Goal: Find specific fact: Find contact information

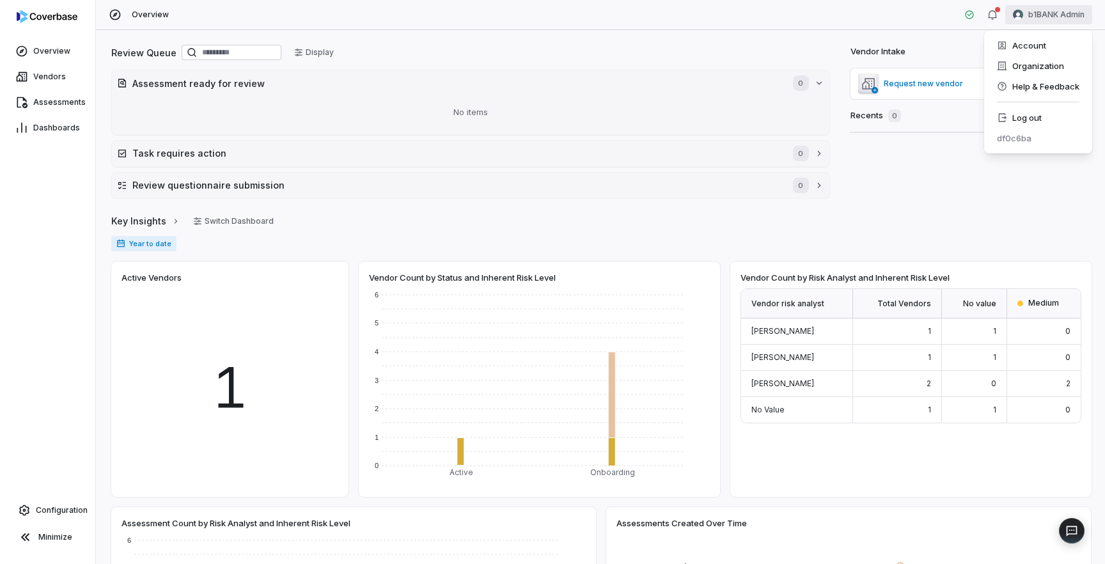
click at [1055, 12] on html "Overview Vendors Assessments Dashboards Configuration Minimize Overview b1BANK …" at bounding box center [552, 282] width 1105 height 564
click at [1027, 62] on div "Organization" at bounding box center [1038, 66] width 98 height 20
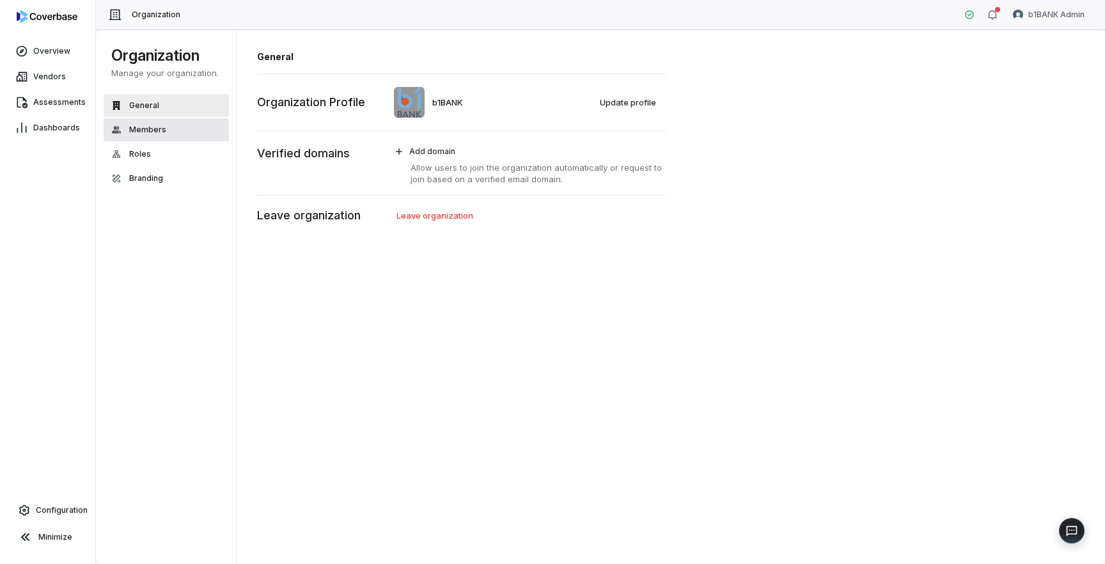
click at [151, 130] on span "Members" at bounding box center [147, 130] width 37 height 10
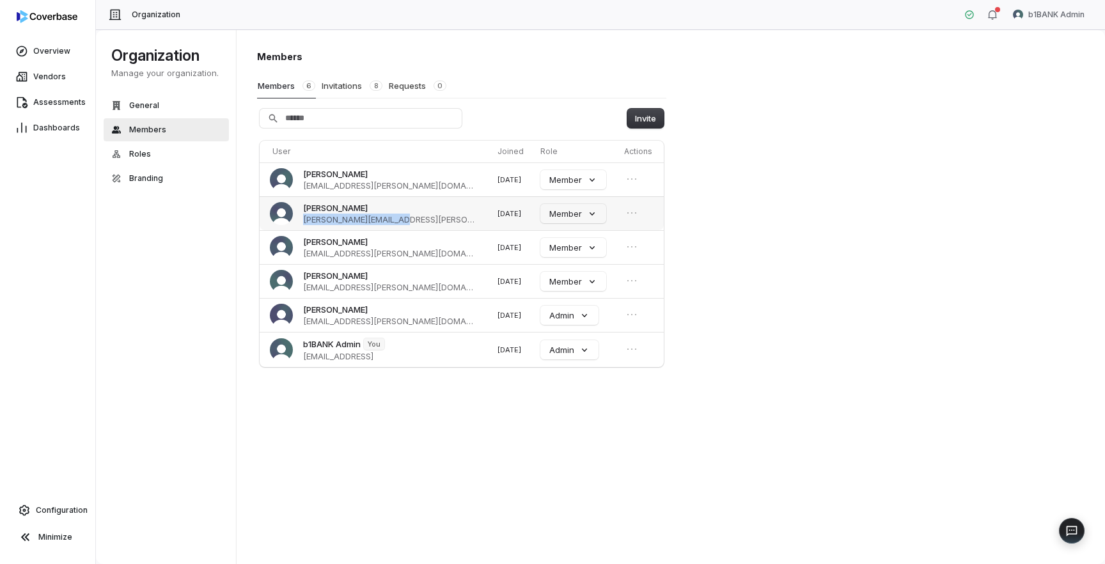
drag, startPoint x: 407, startPoint y: 222, endPoint x: 302, endPoint y: 221, distance: 104.2
click at [302, 221] on td "Chris Axton chris.axton@b1bank.com" at bounding box center [376, 213] width 233 height 34
copy span "chris.axton@b1bank.com"
click at [340, 87] on button "Invitations 8" at bounding box center [352, 86] width 62 height 24
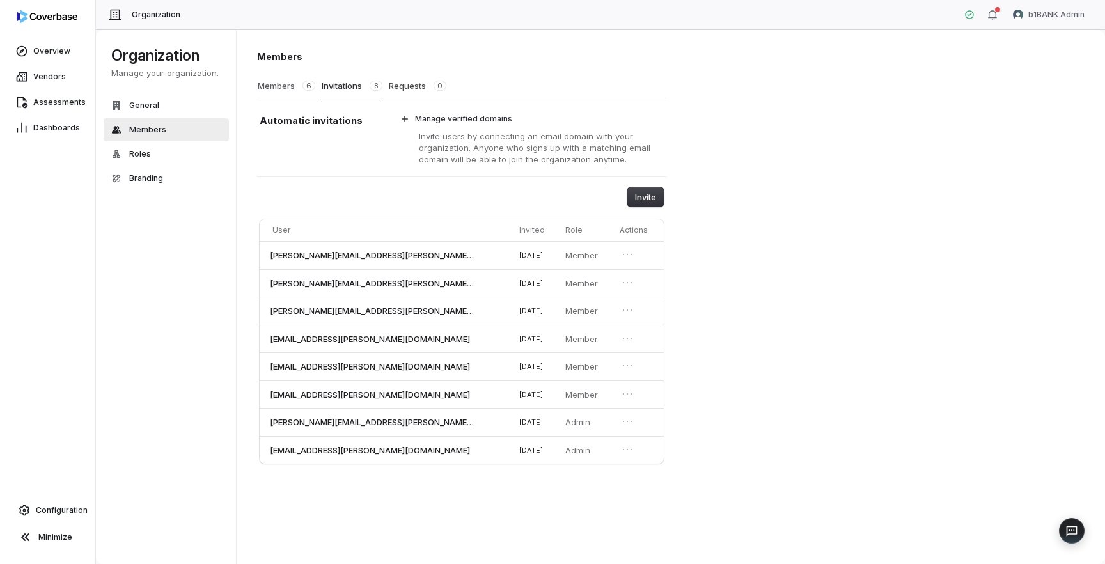
click at [272, 87] on button "Members 6" at bounding box center [286, 86] width 59 height 24
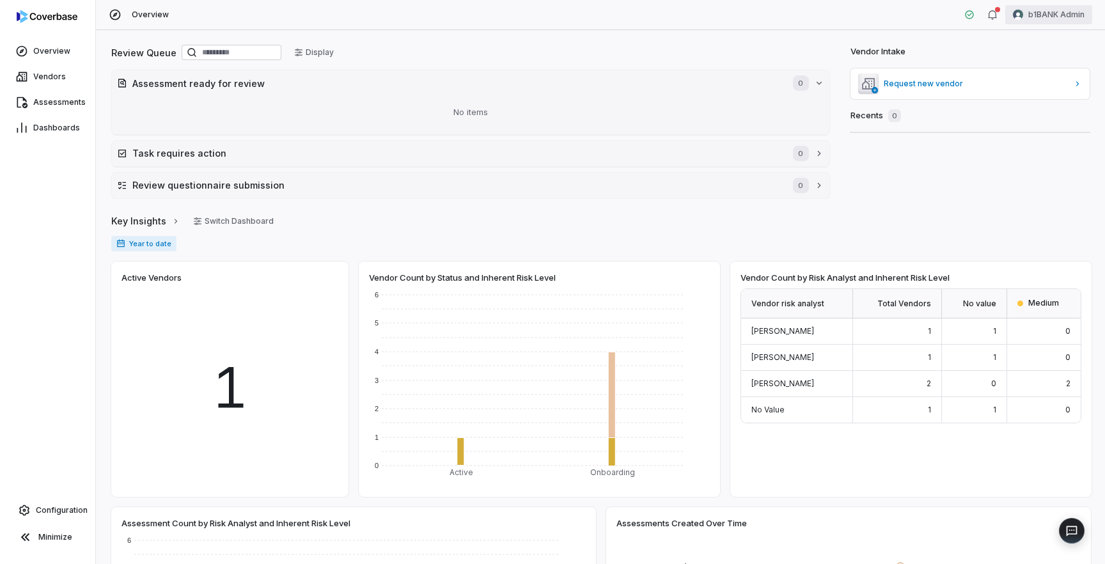
click at [1060, 13] on html "Overview Vendors Assessments Dashboards Configuration Minimize Overview b1BANK …" at bounding box center [552, 282] width 1105 height 564
click at [1023, 114] on div "Log out" at bounding box center [1038, 117] width 98 height 20
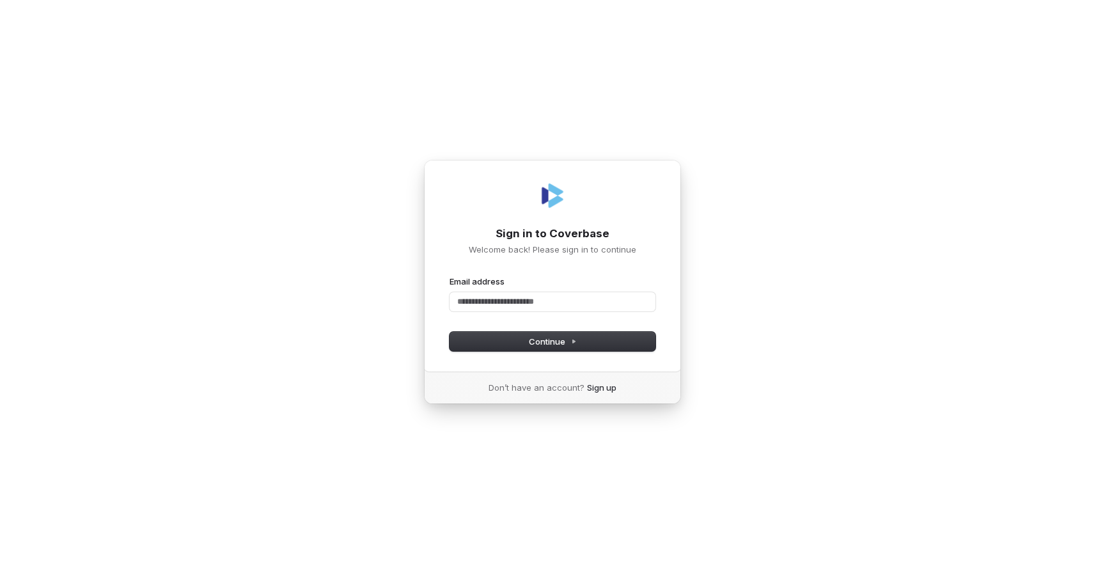
type input "*"
click at [0, 563] on com-1password-button at bounding box center [0, 564] width 0 height 0
type input "**********"
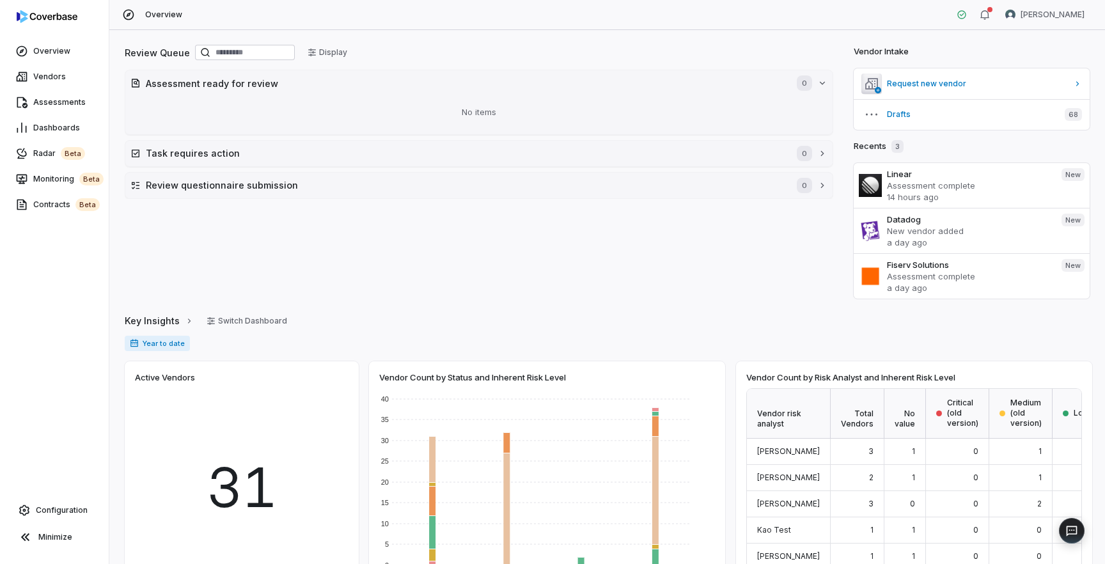
click at [551, 307] on div "Review Queue Display Assessment ready for review 0 No items Task requires actio…" at bounding box center [606, 297] width 995 height 534
